Goal: Task Accomplishment & Management: Book appointment/travel/reservation

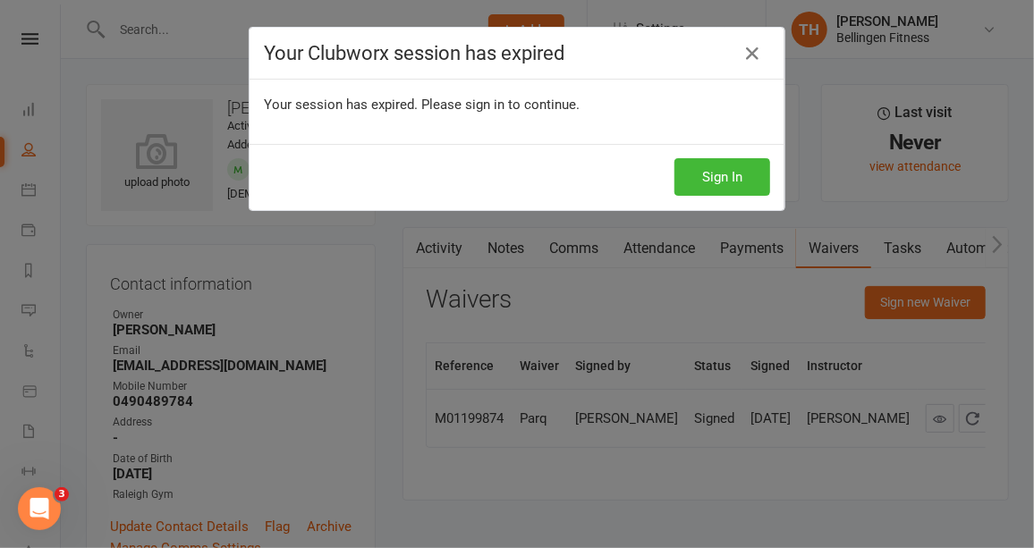
scroll to position [0, 1]
click at [714, 174] on button "Sign In" at bounding box center [722, 177] width 96 height 38
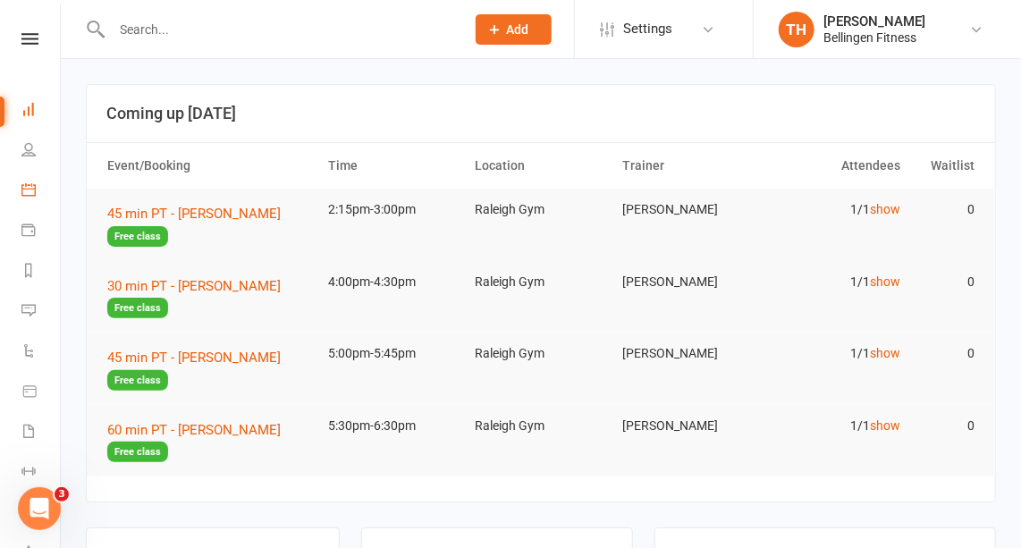
click at [37, 191] on link "Calendar" at bounding box center [41, 192] width 40 height 40
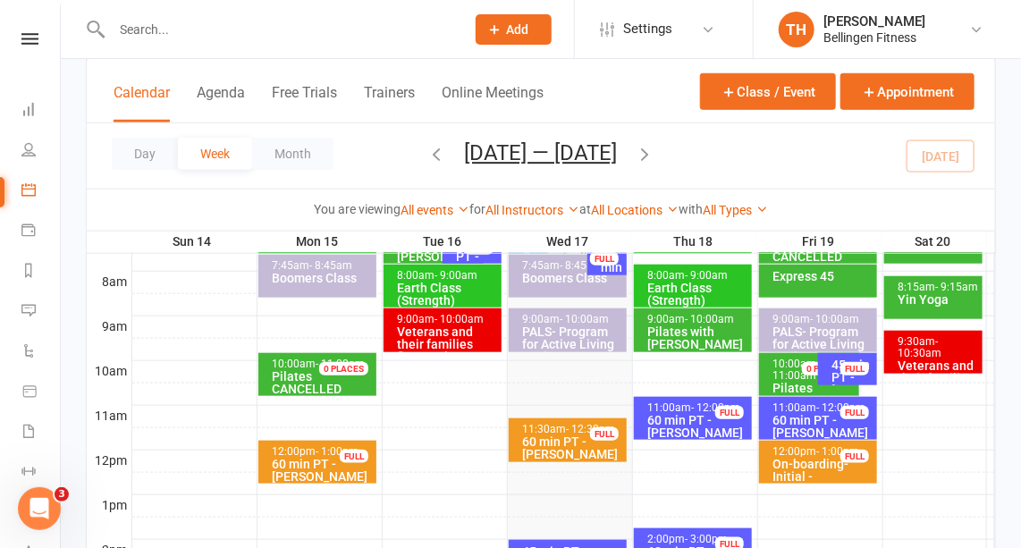
scroll to position [438, 0]
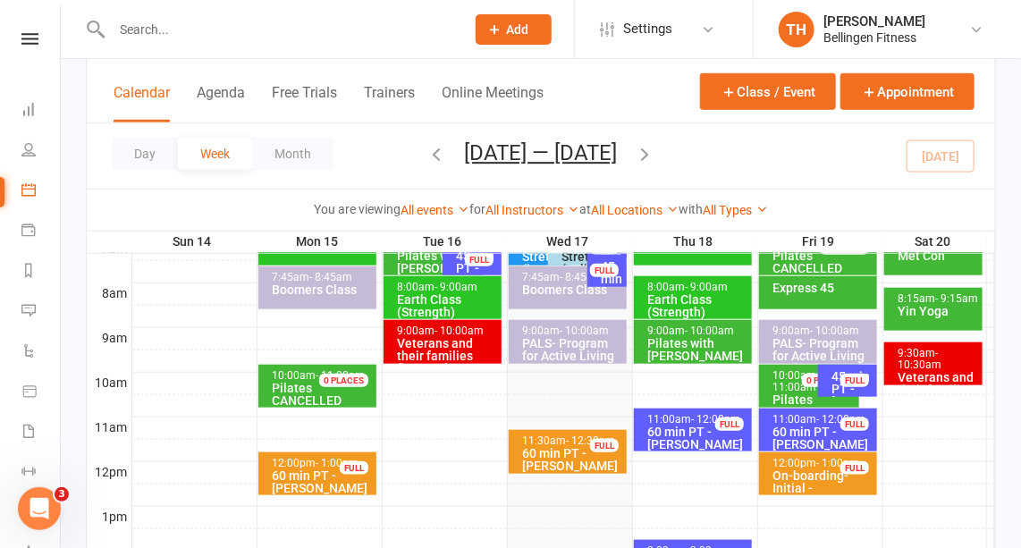
click at [915, 400] on div at bounding box center [563, 405] width 863 height 21
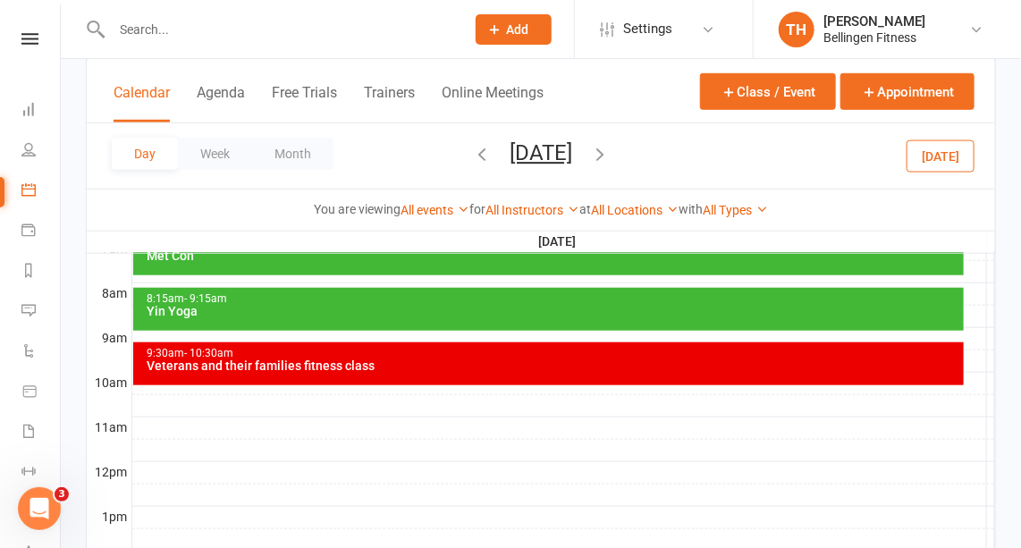
click at [140, 395] on div at bounding box center [563, 405] width 863 height 21
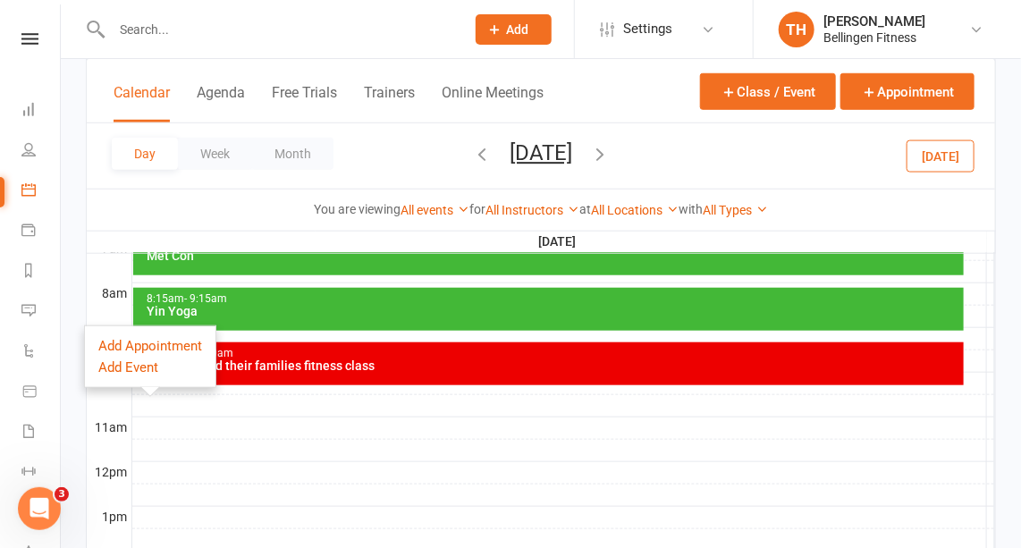
click at [154, 401] on div at bounding box center [563, 405] width 863 height 21
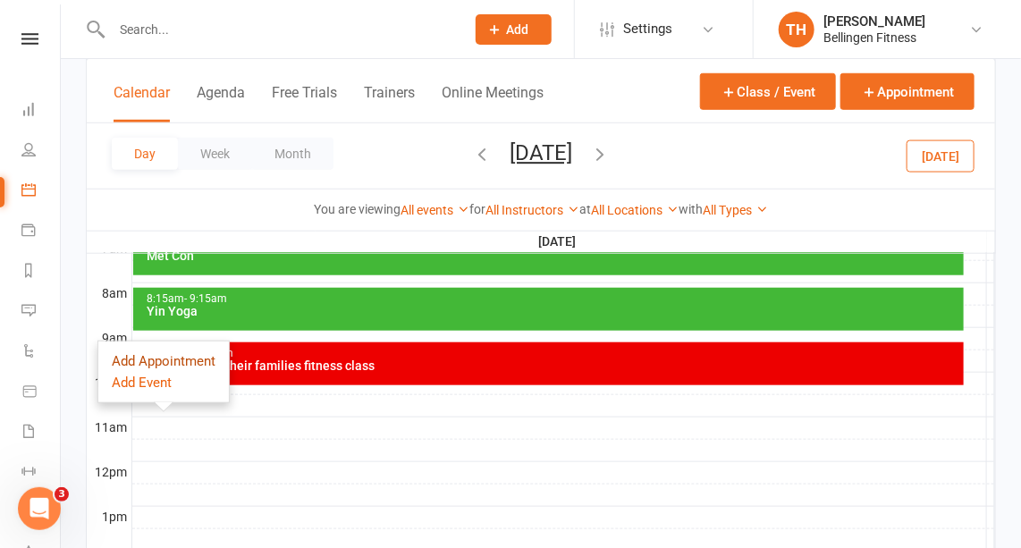
click at [152, 359] on button "Add Appointment" at bounding box center [164, 361] width 104 height 21
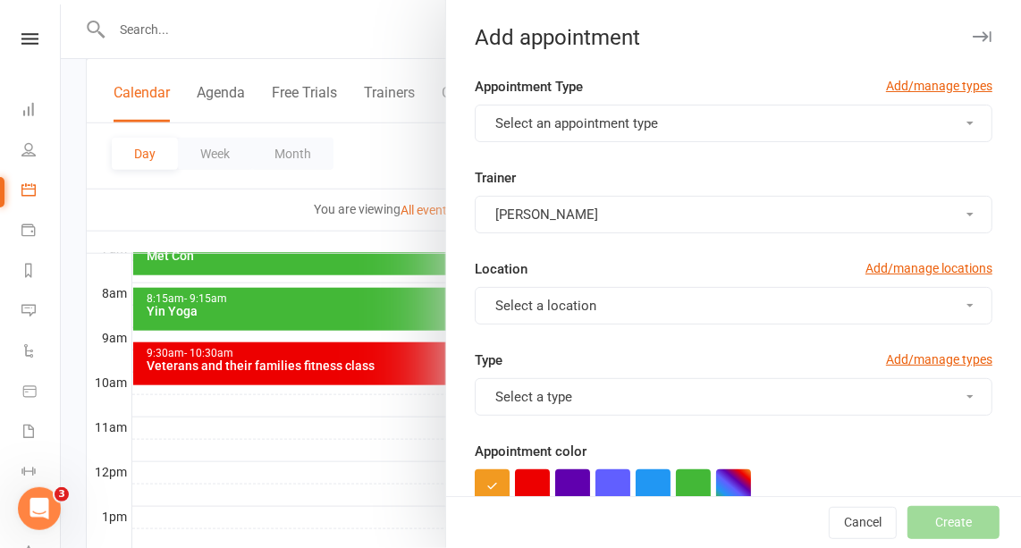
click at [575, 305] on span "Select a location" at bounding box center [545, 306] width 101 height 16
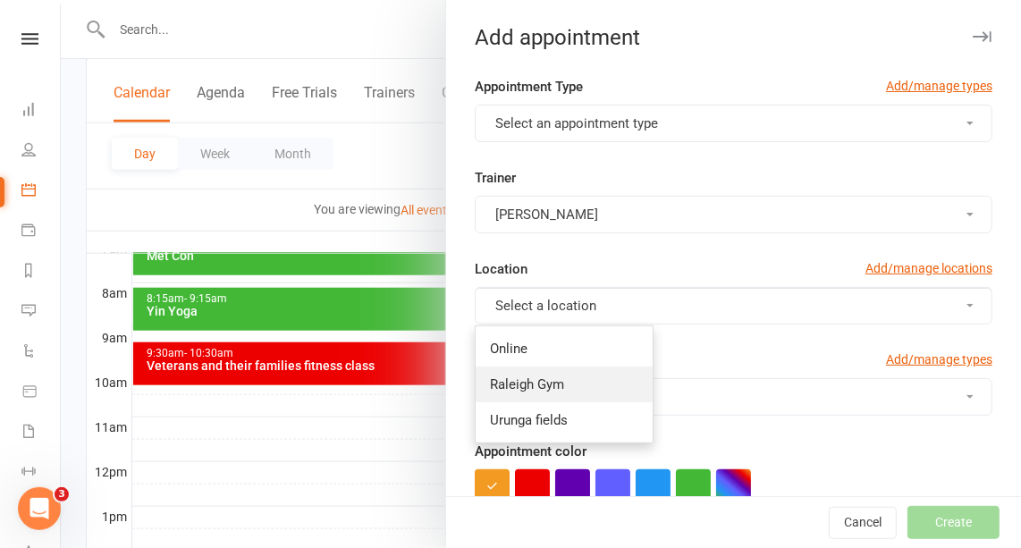
click at [545, 376] on span "Raleigh Gym" at bounding box center [527, 384] width 74 height 16
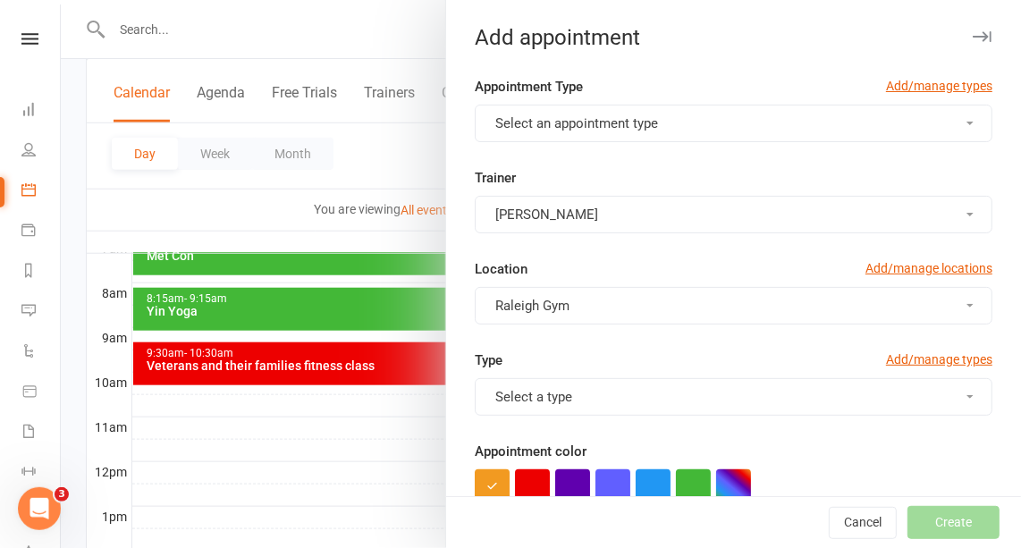
click at [639, 124] on span "Select an appointment type" at bounding box center [576, 123] width 163 height 16
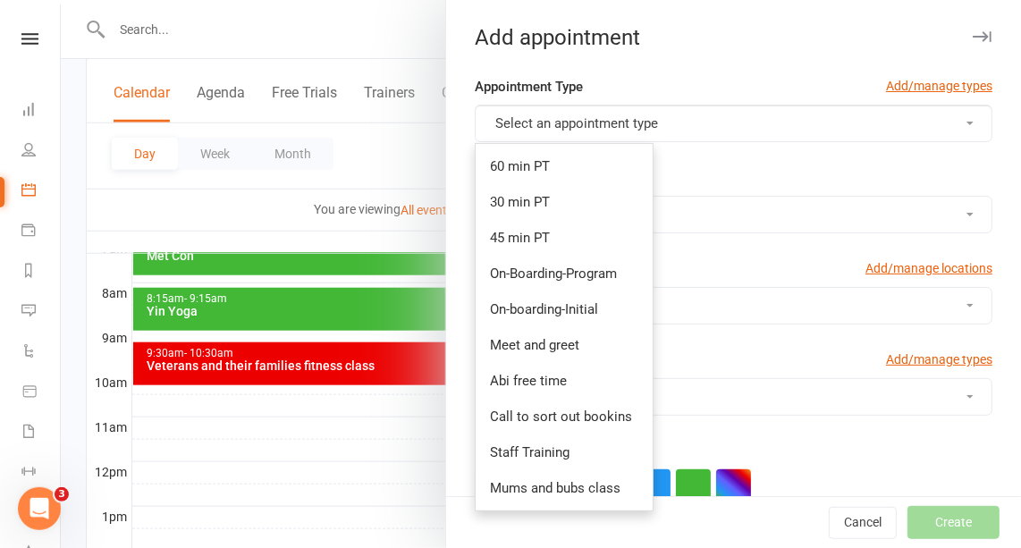
click at [190, 30] on div at bounding box center [541, 274] width 960 height 548
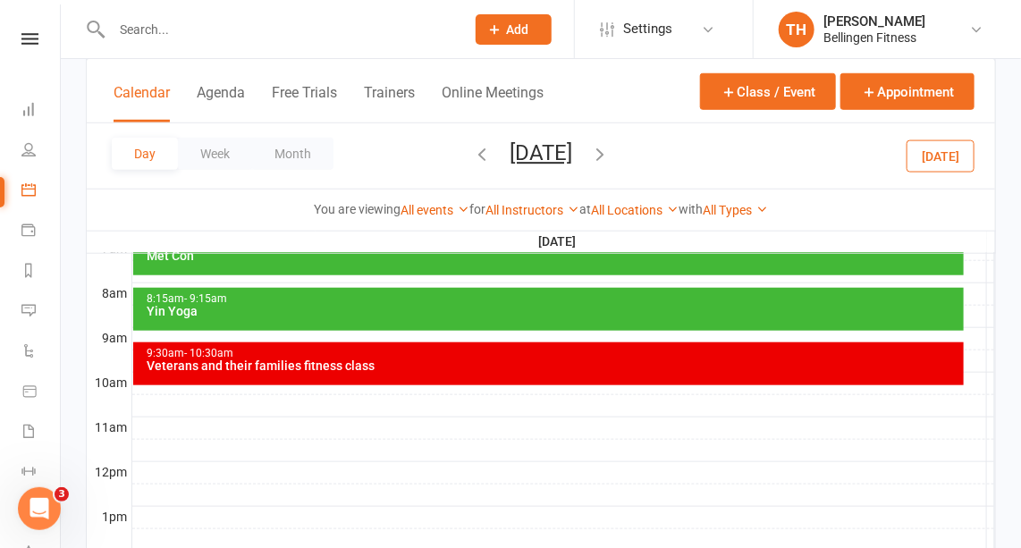
click at [146, 26] on input "text" at bounding box center [279, 29] width 346 height 25
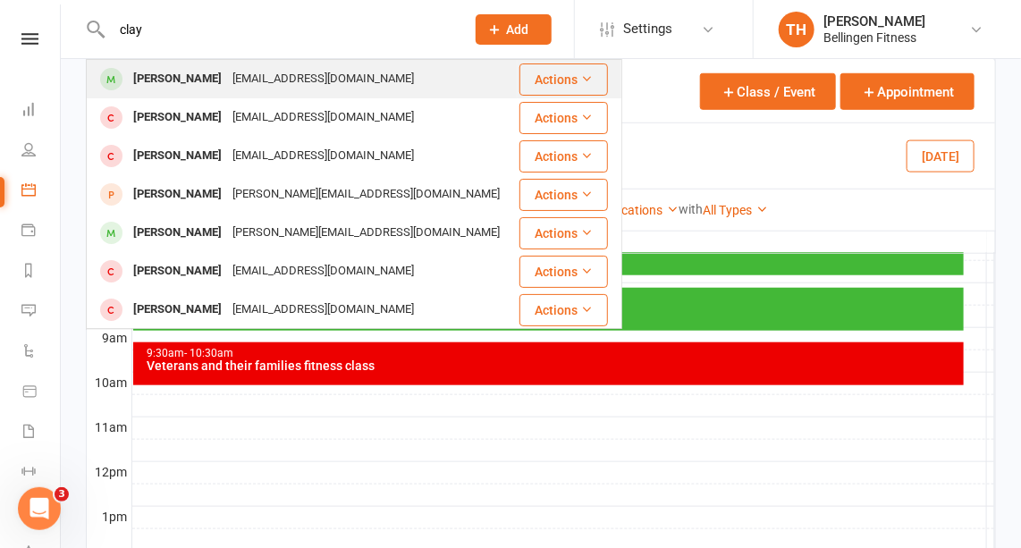
type input "clay"
click at [187, 85] on div "[PERSON_NAME]" at bounding box center [177, 79] width 99 height 26
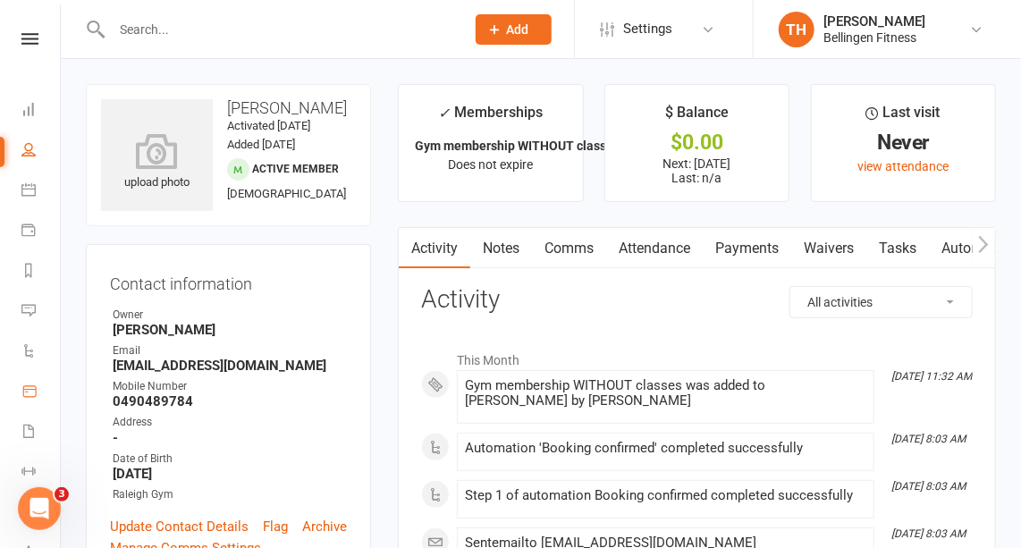
click at [30, 388] on icon at bounding box center [29, 392] width 16 height 16
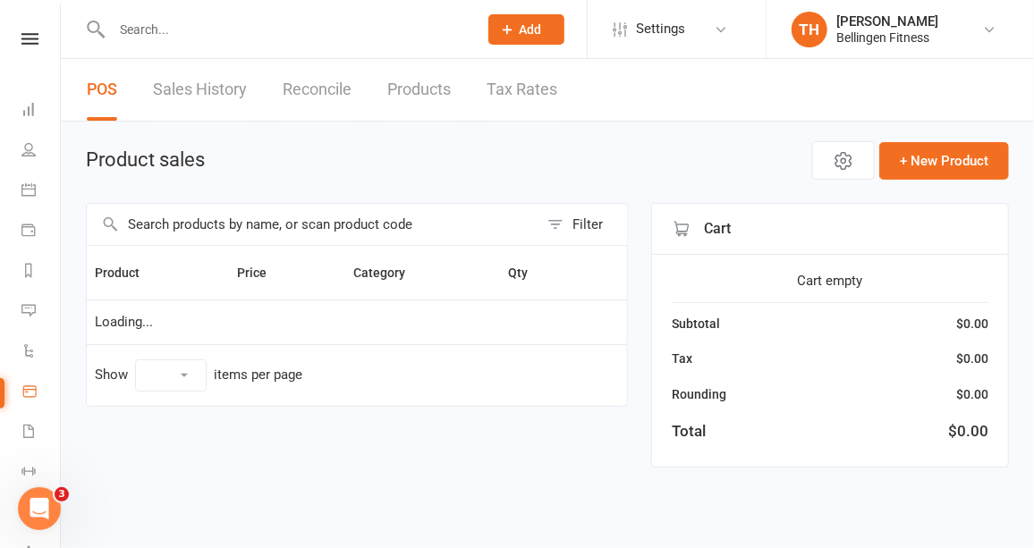
select select "10"
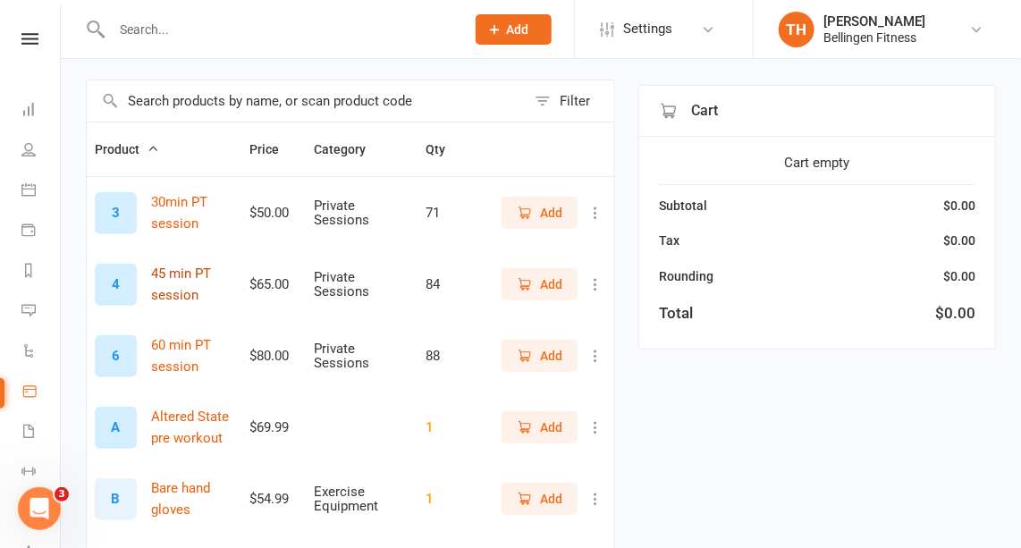
scroll to position [130, 0]
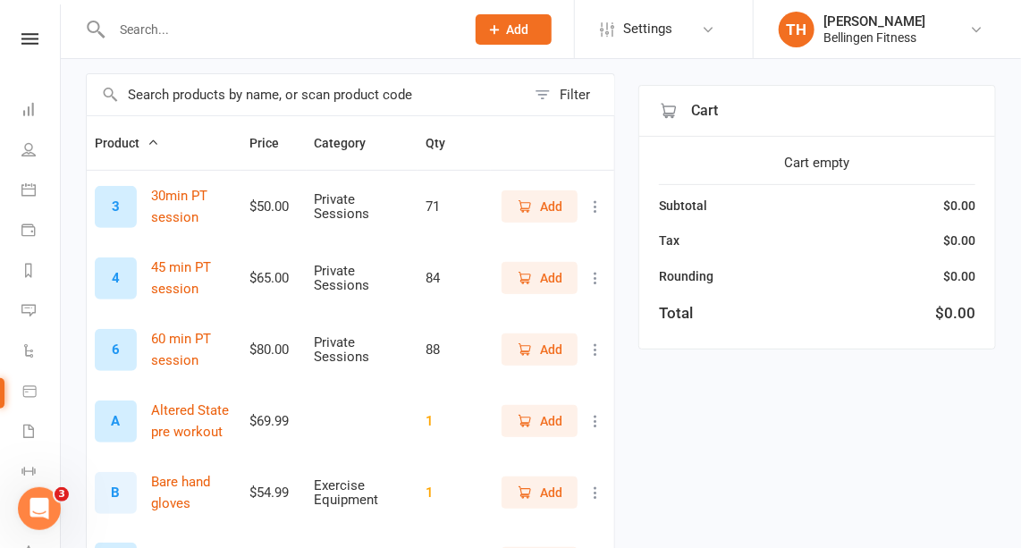
click at [538, 342] on span "Add" at bounding box center [540, 350] width 46 height 20
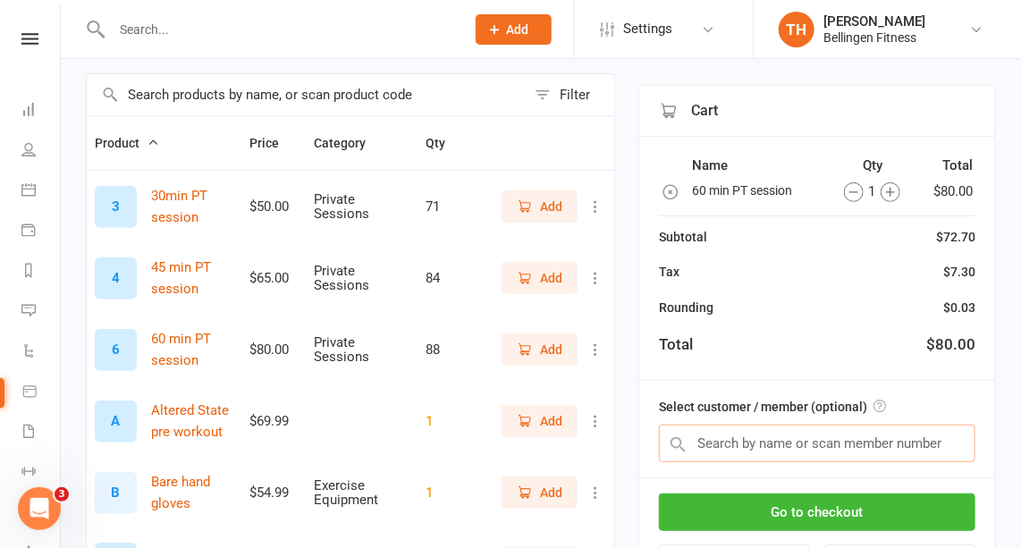
click at [786, 438] on input "text" at bounding box center [817, 444] width 317 height 38
type input "clay"
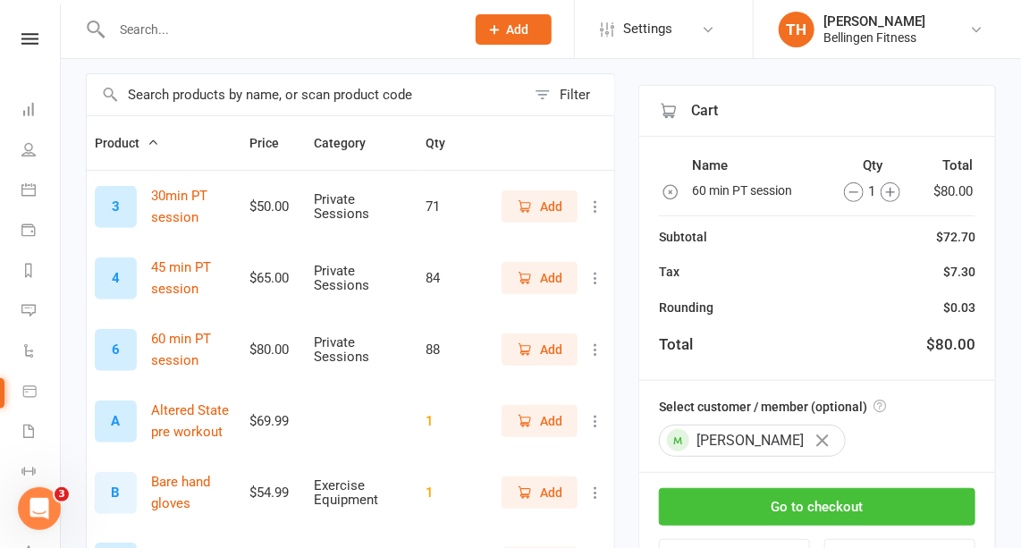
click at [763, 506] on button "Go to checkout" at bounding box center [817, 507] width 317 height 38
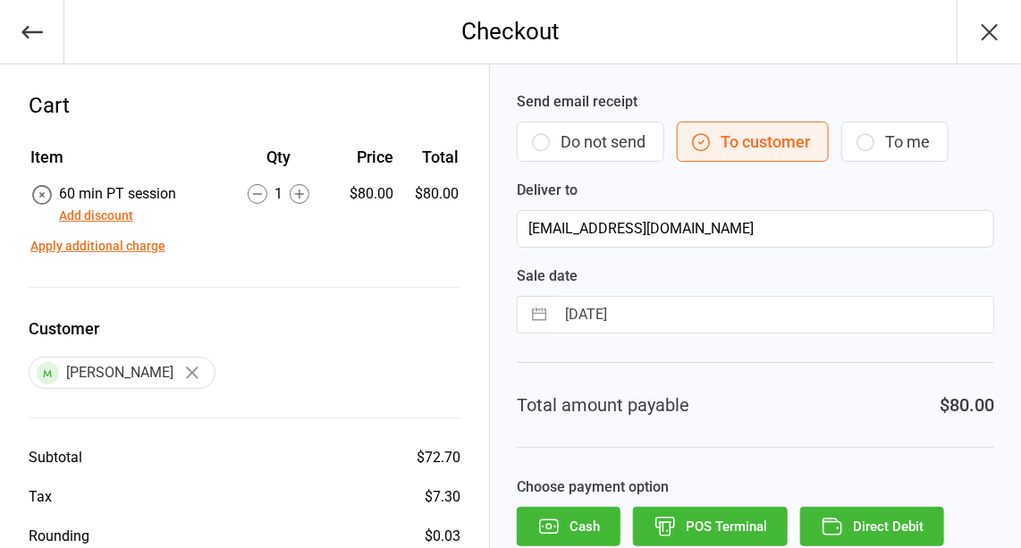
click at [866, 514] on button "Direct Debit" at bounding box center [872, 526] width 144 height 39
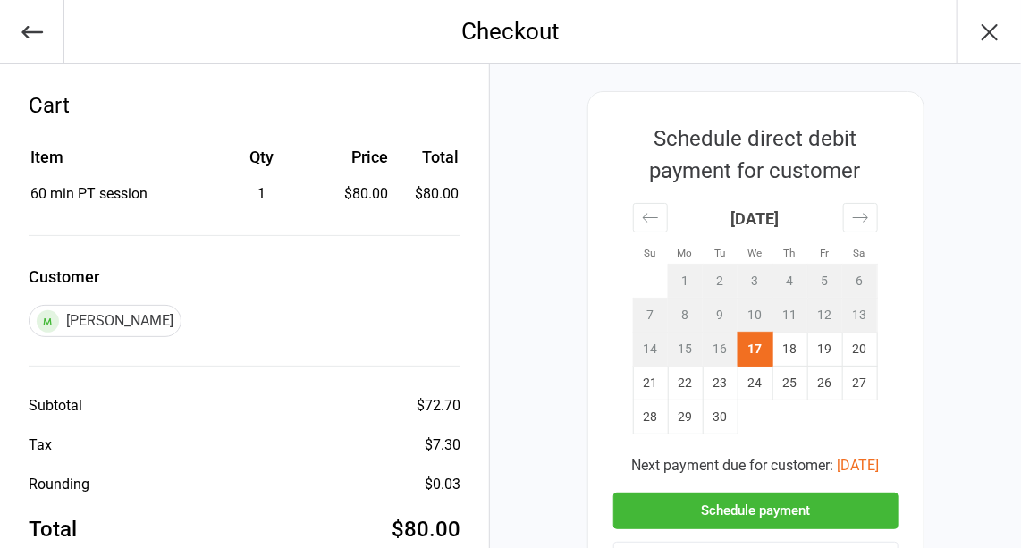
click at [866, 514] on button "Schedule payment" at bounding box center [755, 511] width 285 height 37
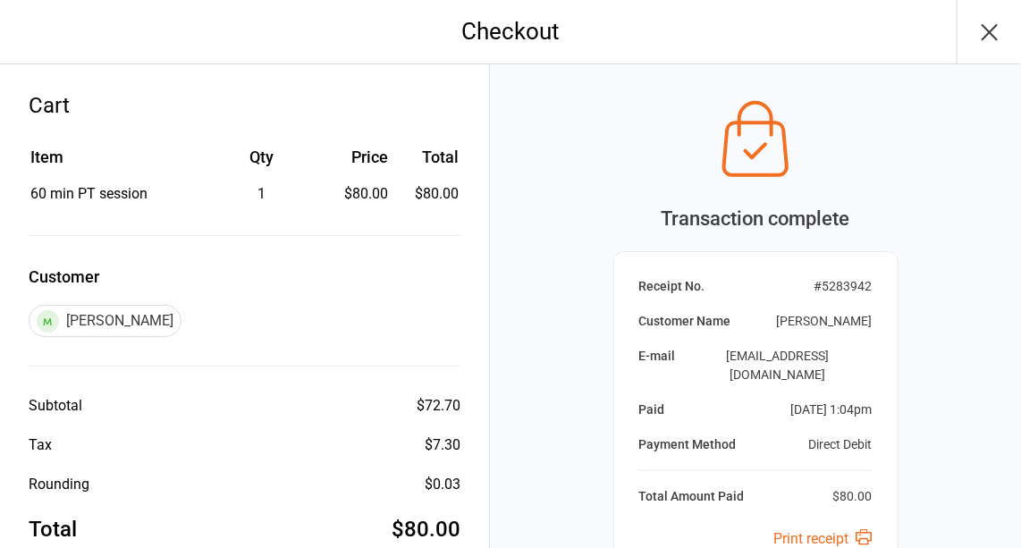
click at [977, 31] on icon "button" at bounding box center [990, 32] width 29 height 29
click at [984, 34] on icon "button" at bounding box center [990, 32] width 29 height 29
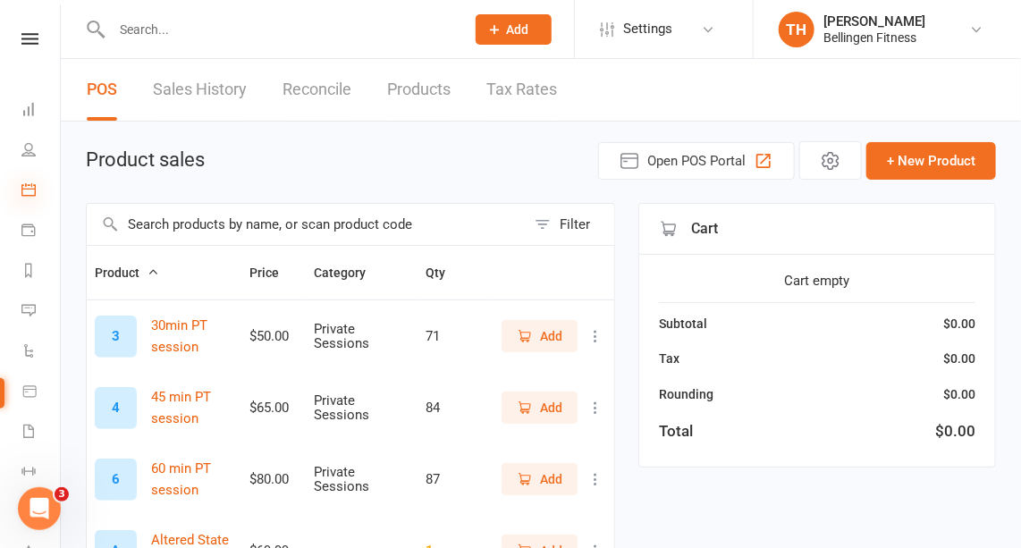
click at [30, 188] on icon at bounding box center [28, 189] width 14 height 14
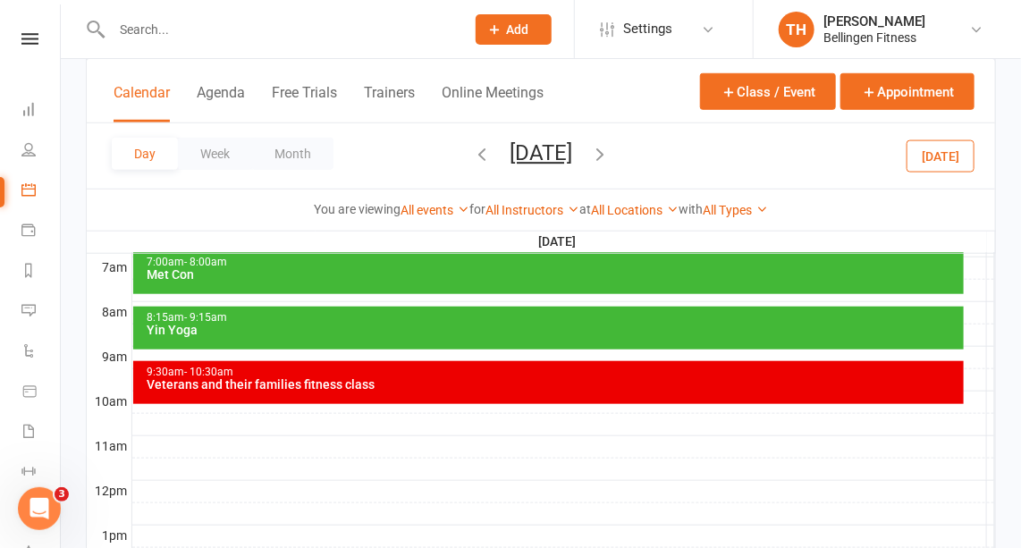
scroll to position [410, 0]
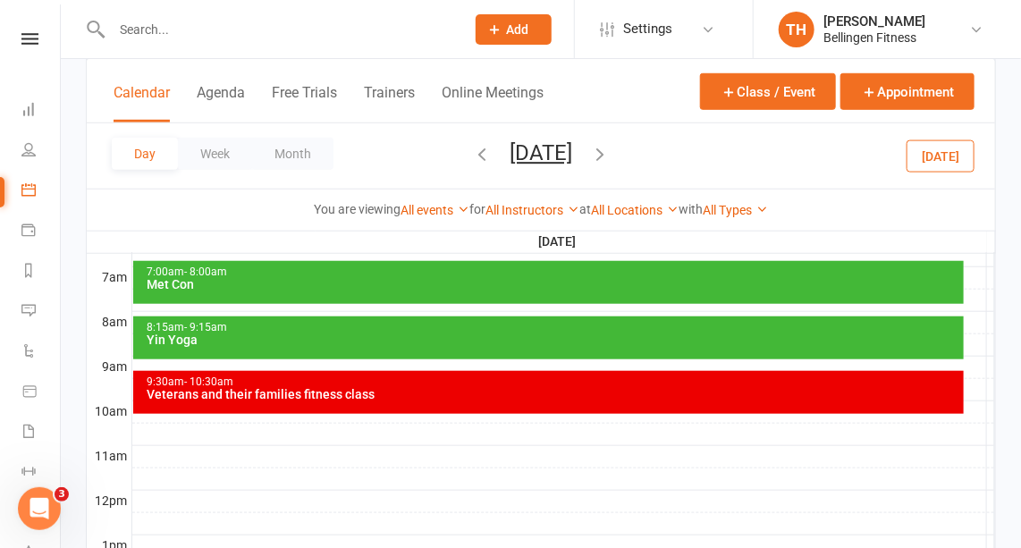
click at [174, 428] on div at bounding box center [563, 434] width 863 height 21
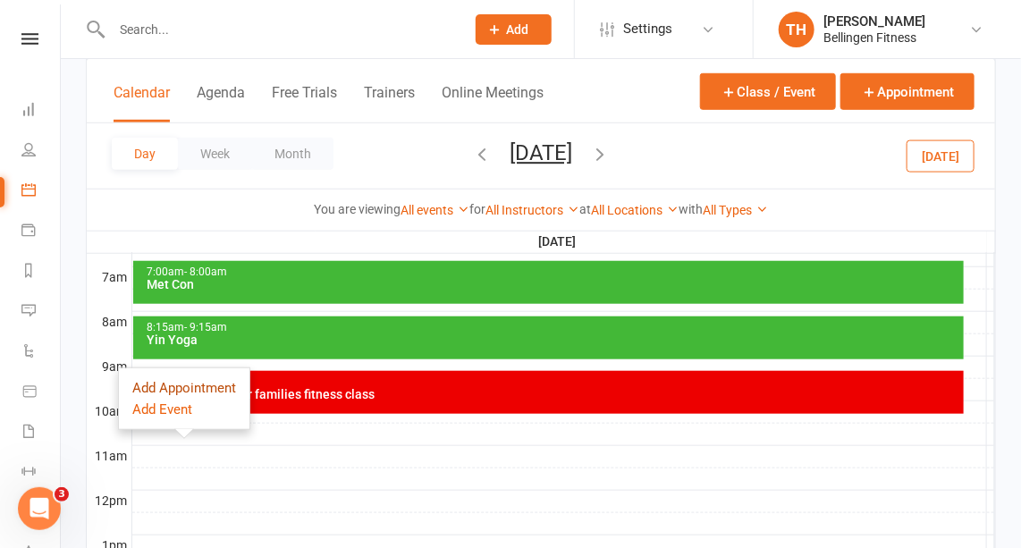
click at [204, 384] on button "Add Appointment" at bounding box center [184, 387] width 104 height 21
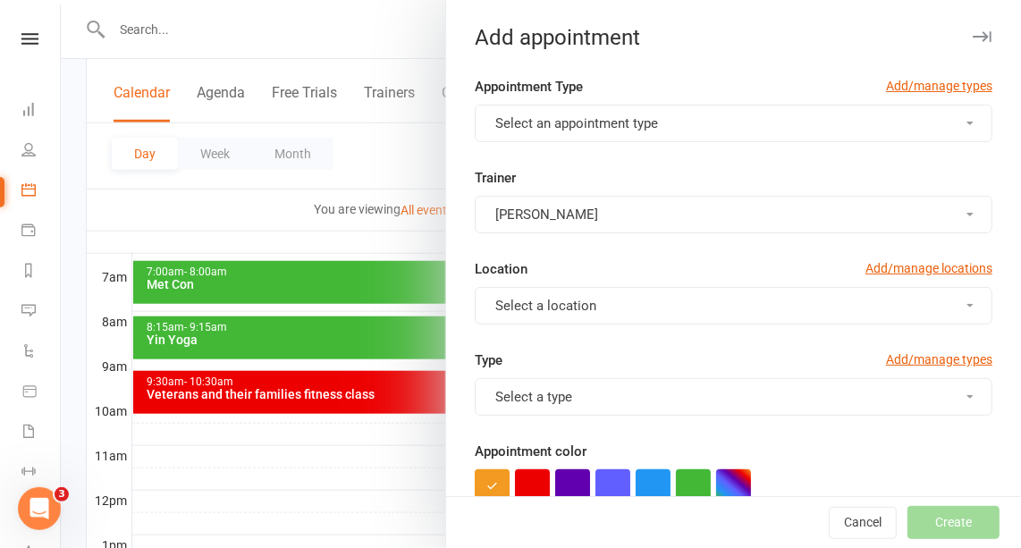
click at [627, 124] on span "Select an appointment type" at bounding box center [576, 123] width 163 height 16
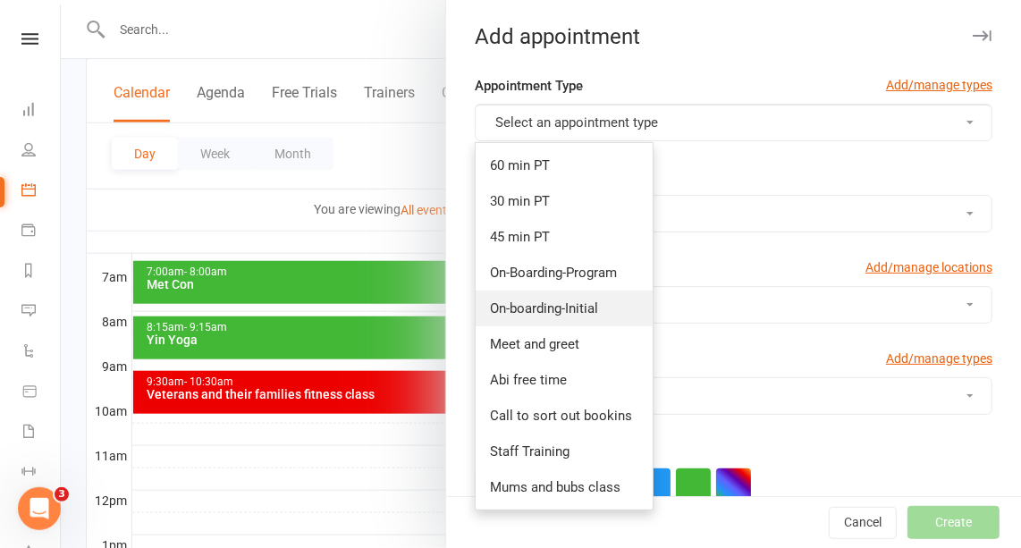
scroll to position [0, 0]
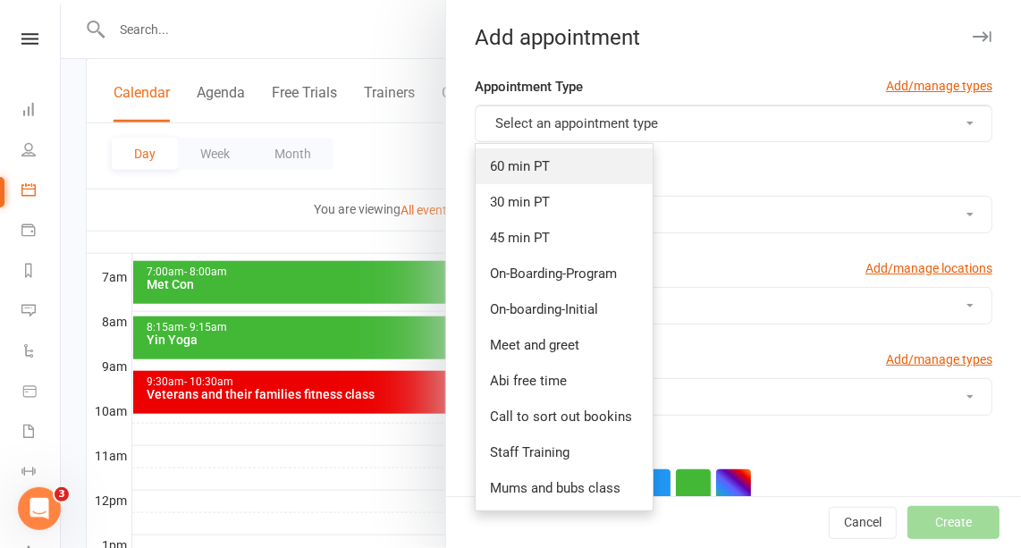
click at [519, 173] on link "60 min PT" at bounding box center [564, 166] width 177 height 36
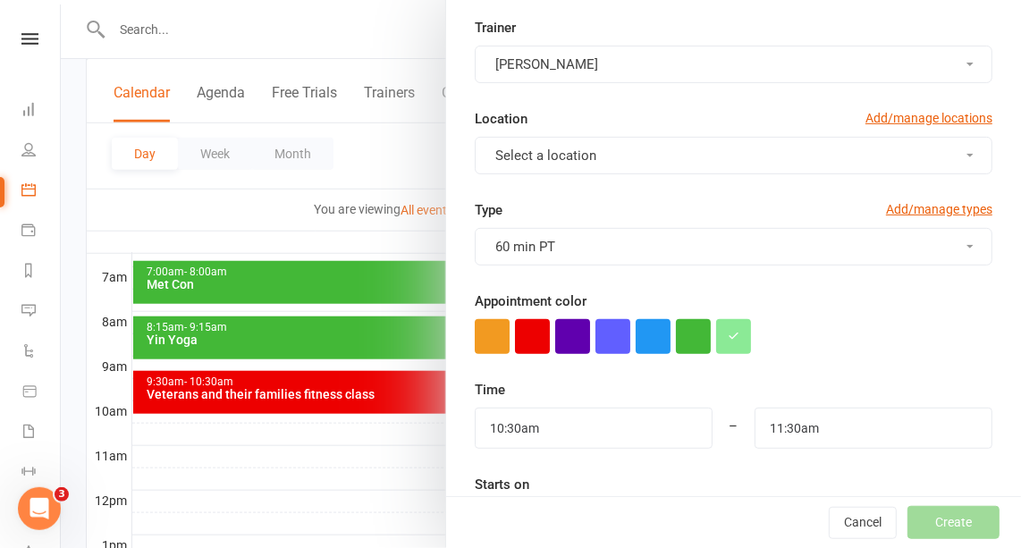
scroll to position [154, 0]
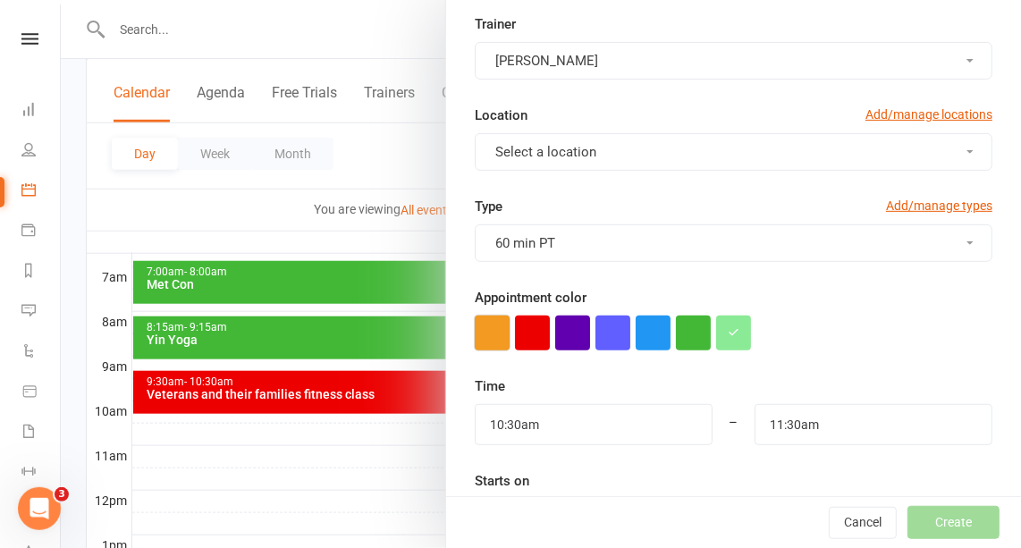
click at [478, 317] on button "button" at bounding box center [492, 333] width 35 height 35
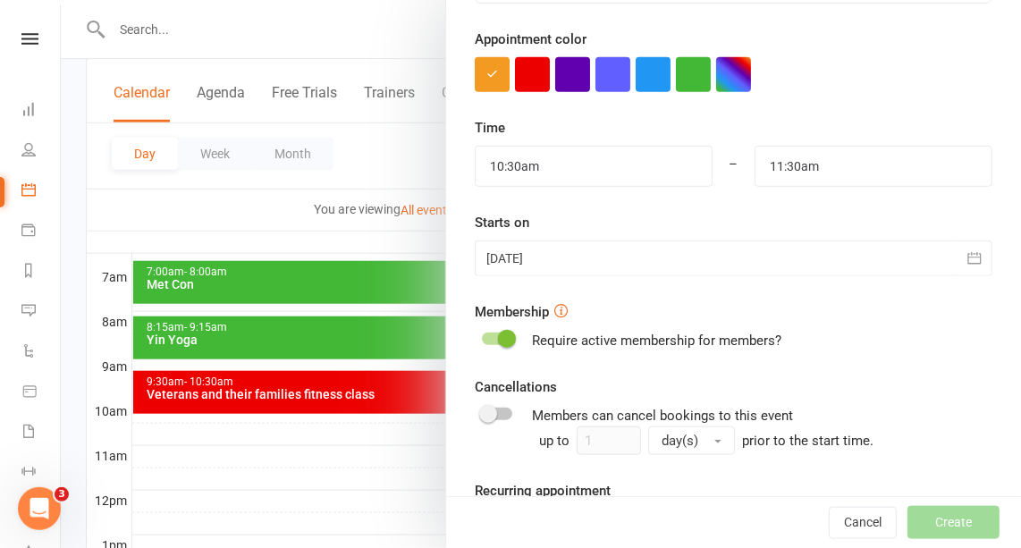
scroll to position [557, 0]
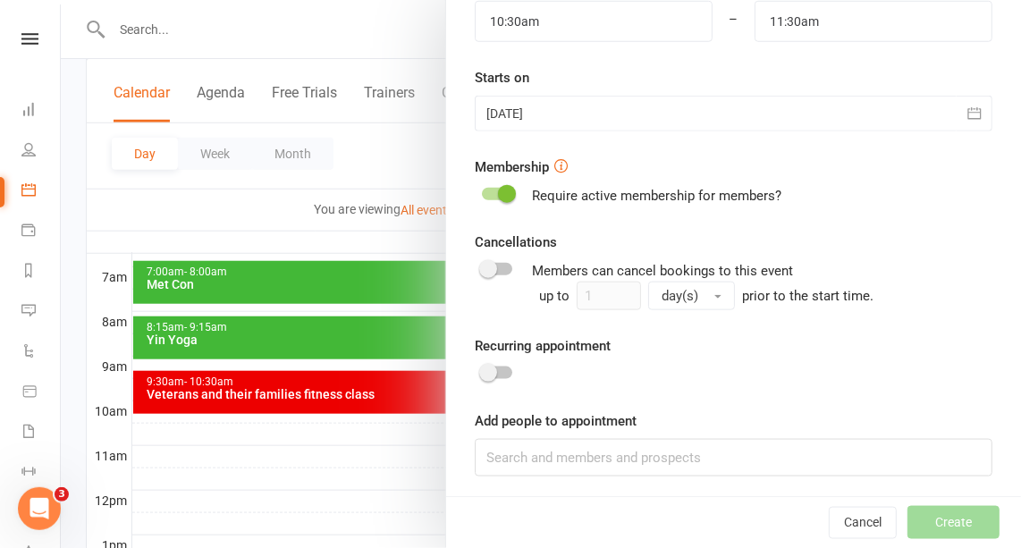
click at [497, 176] on div "Membership Require active membership for members?" at bounding box center [734, 181] width 518 height 50
click at [498, 189] on span at bounding box center [507, 194] width 18 height 18
click at [482, 191] on input "checkbox" at bounding box center [482, 191] width 0 height 0
click at [507, 459] on input at bounding box center [734, 458] width 518 height 38
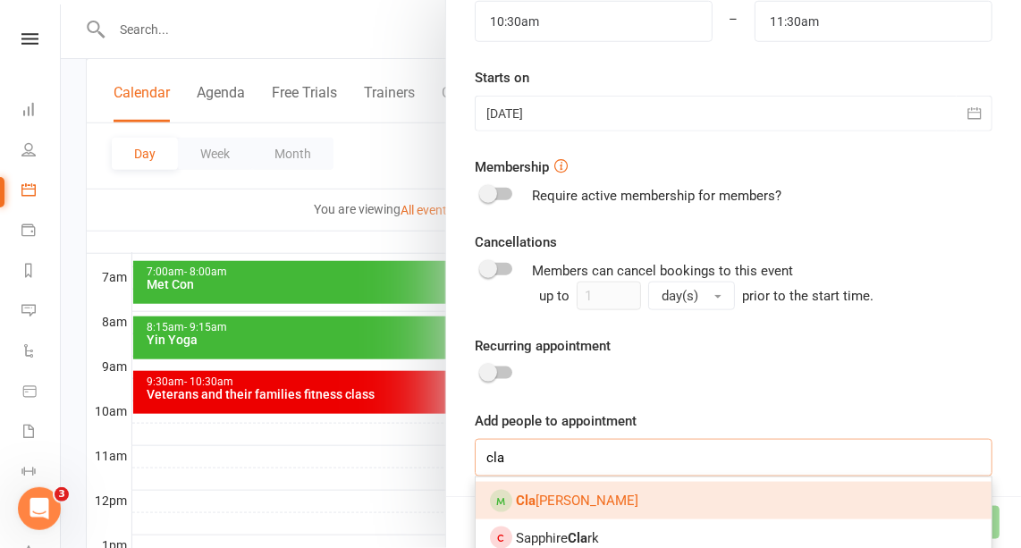
type input "clay"
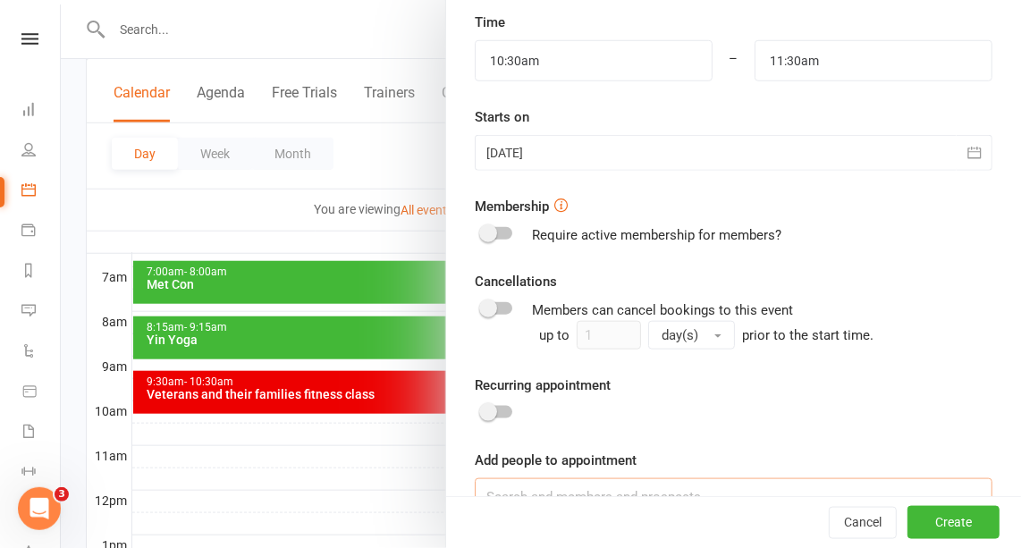
scroll to position [607, 0]
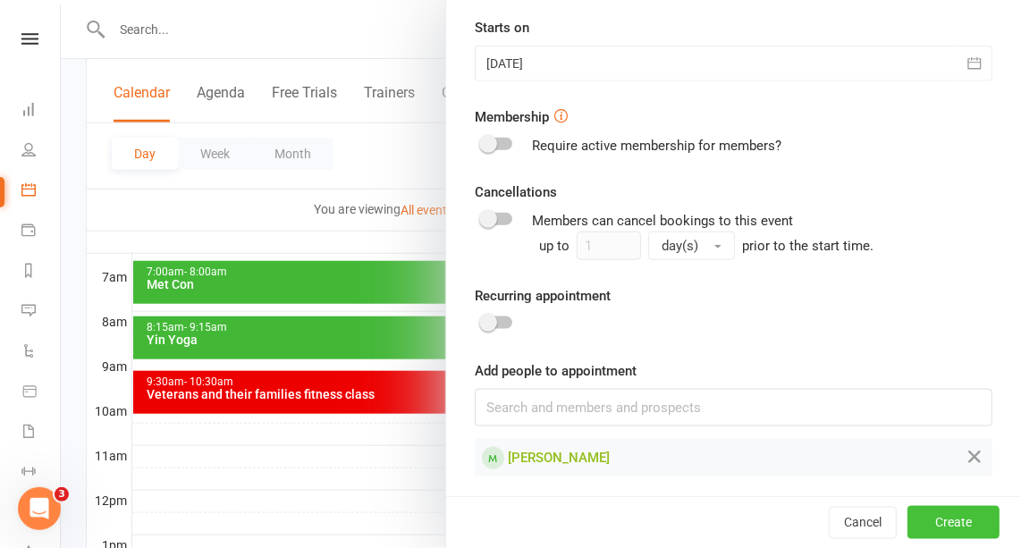
click at [941, 522] on button "Create" at bounding box center [954, 523] width 92 height 32
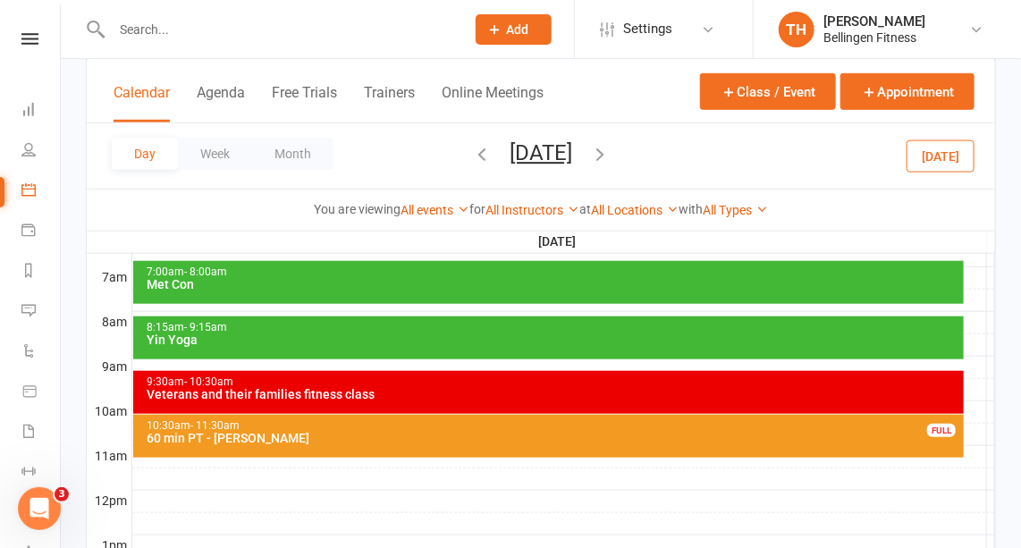
click at [155, 38] on input "text" at bounding box center [279, 29] width 346 height 25
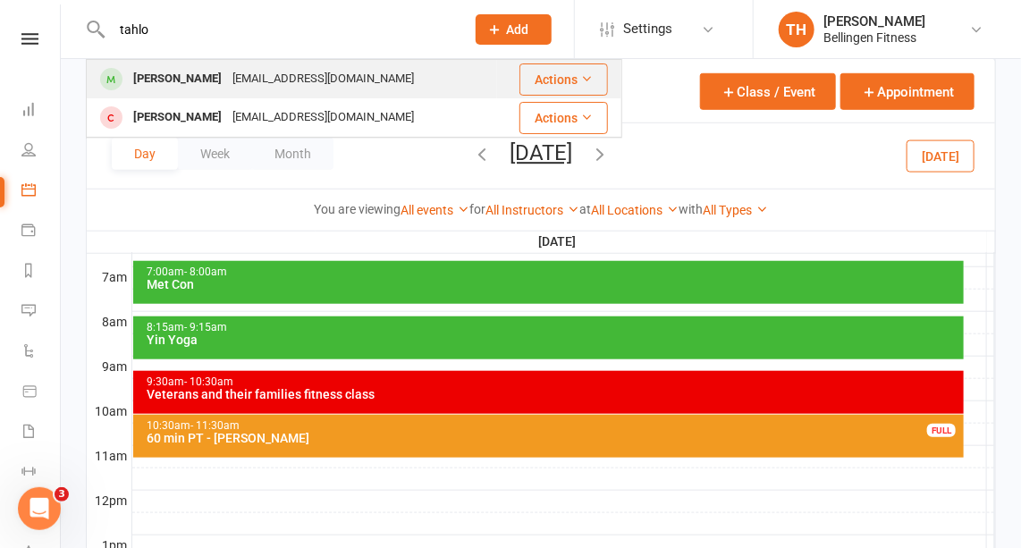
type input "tahlo"
click at [167, 75] on div "[PERSON_NAME]" at bounding box center [177, 79] width 99 height 26
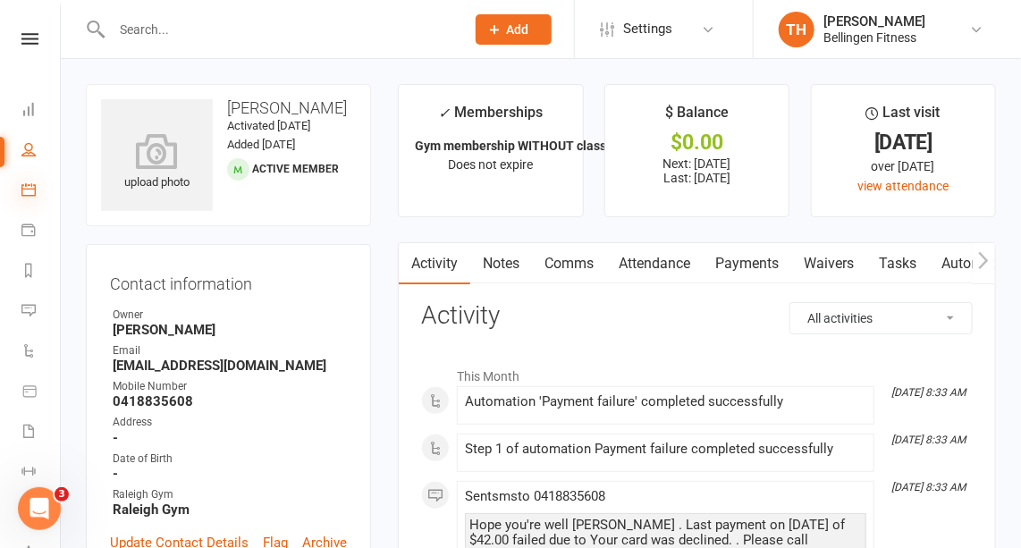
click at [25, 187] on icon at bounding box center [28, 189] width 14 height 14
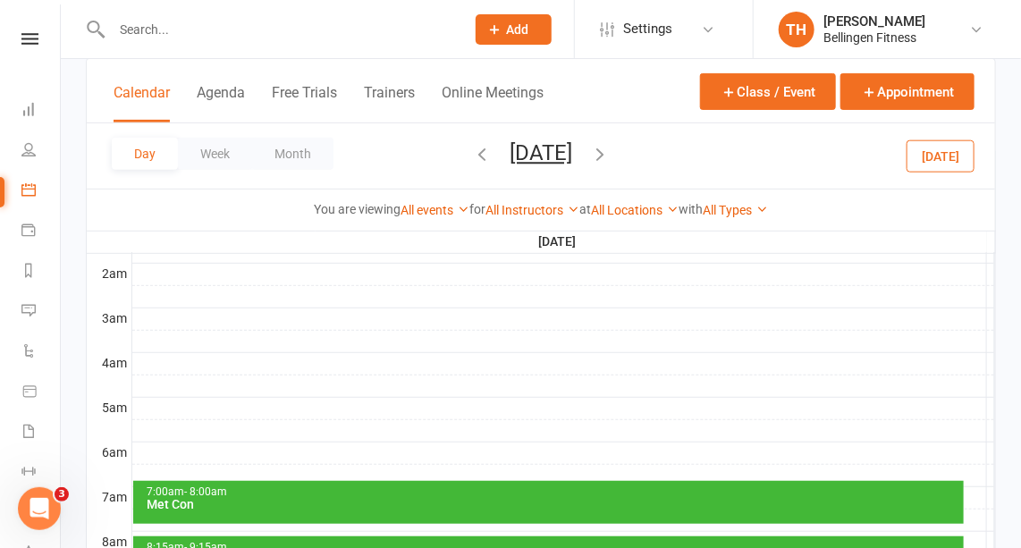
scroll to position [184, 0]
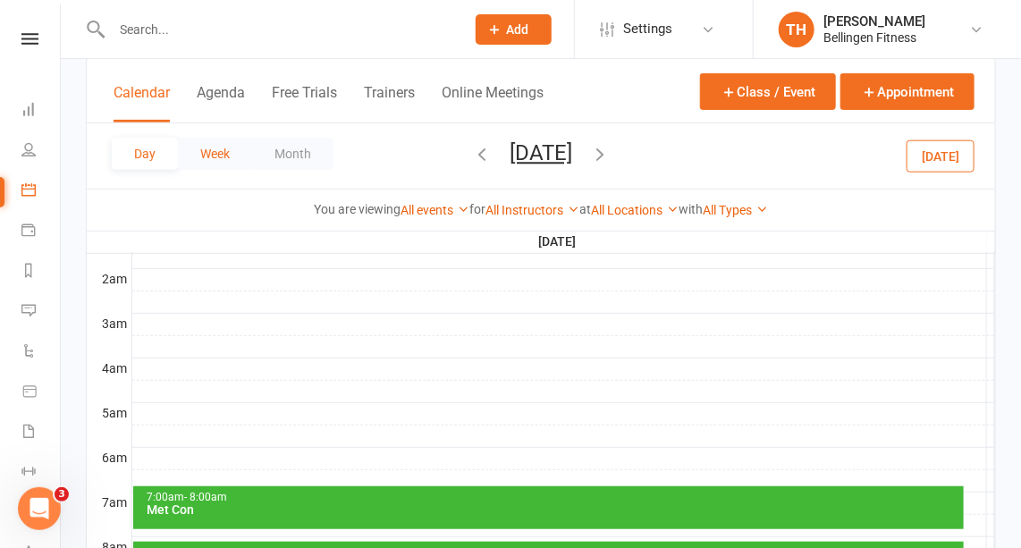
click at [219, 152] on button "Week" at bounding box center [215, 154] width 74 height 32
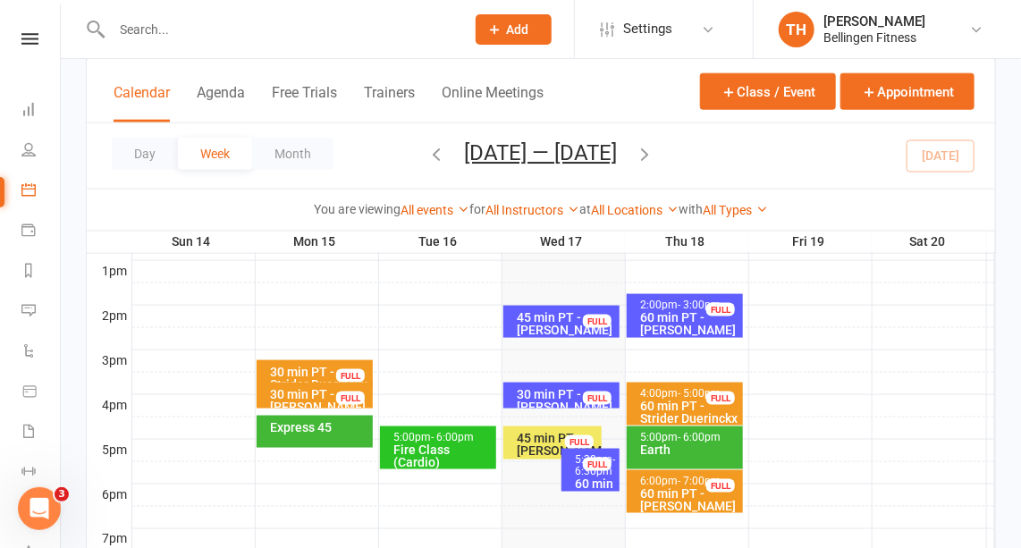
scroll to position [685, 0]
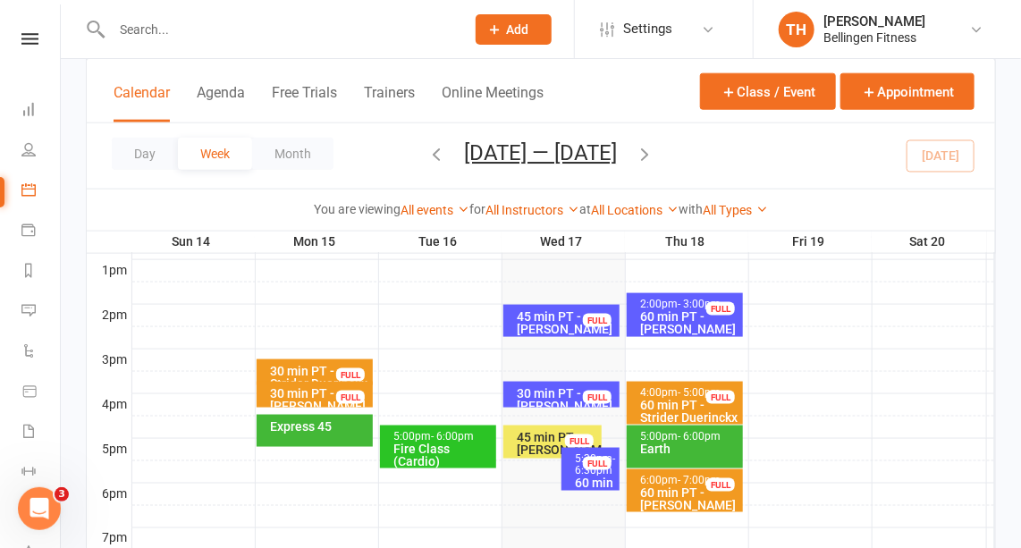
click at [529, 310] on div "45 min PT - [PERSON_NAME]" at bounding box center [566, 322] width 100 height 25
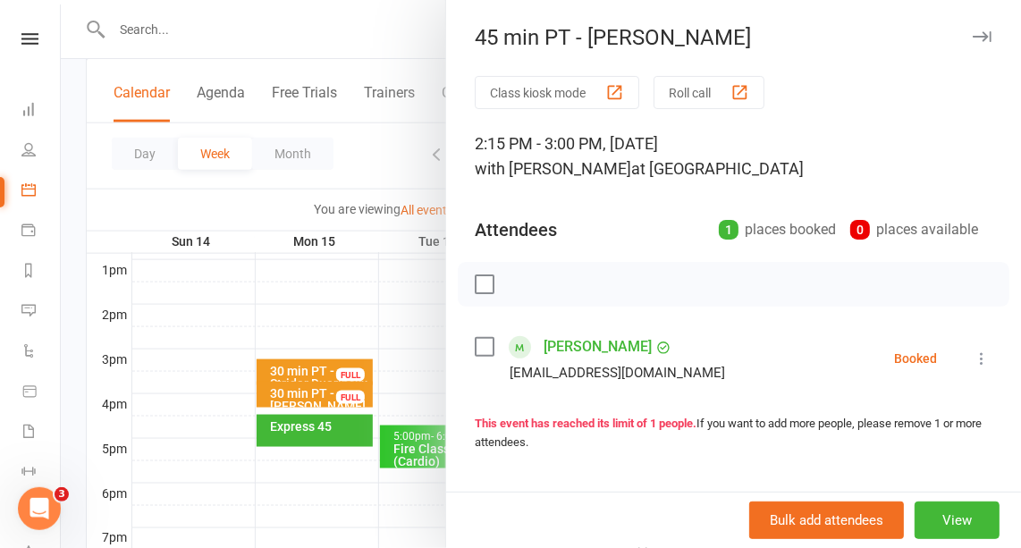
click at [973, 32] on icon "button" at bounding box center [982, 36] width 19 height 11
